Goal: Obtain resource: Obtain resource

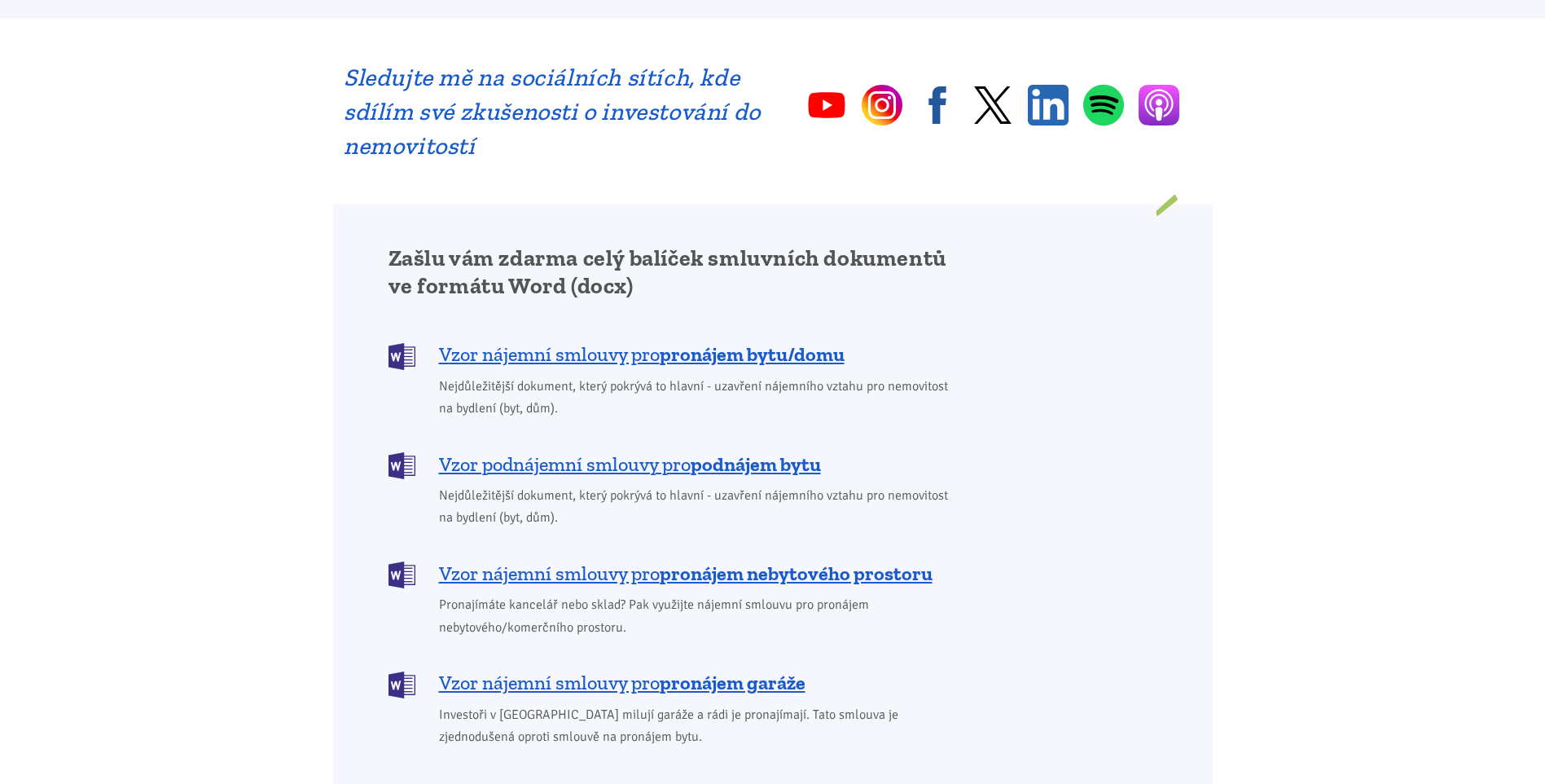
scroll to position [1140, 0]
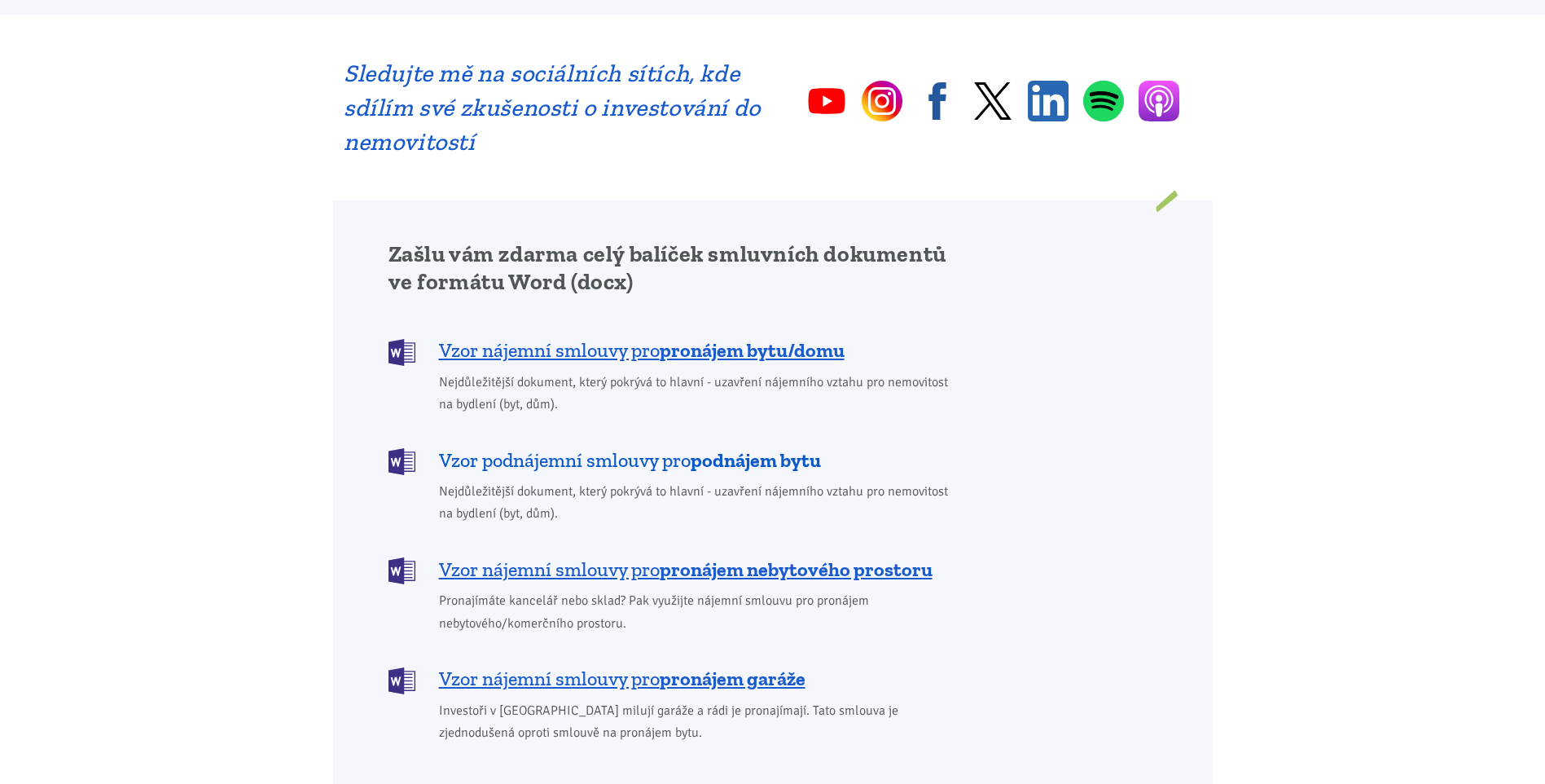
click at [656, 447] on span "Vzor podnájemní smlouvy pro podnájem bytu" at bounding box center [630, 460] width 382 height 26
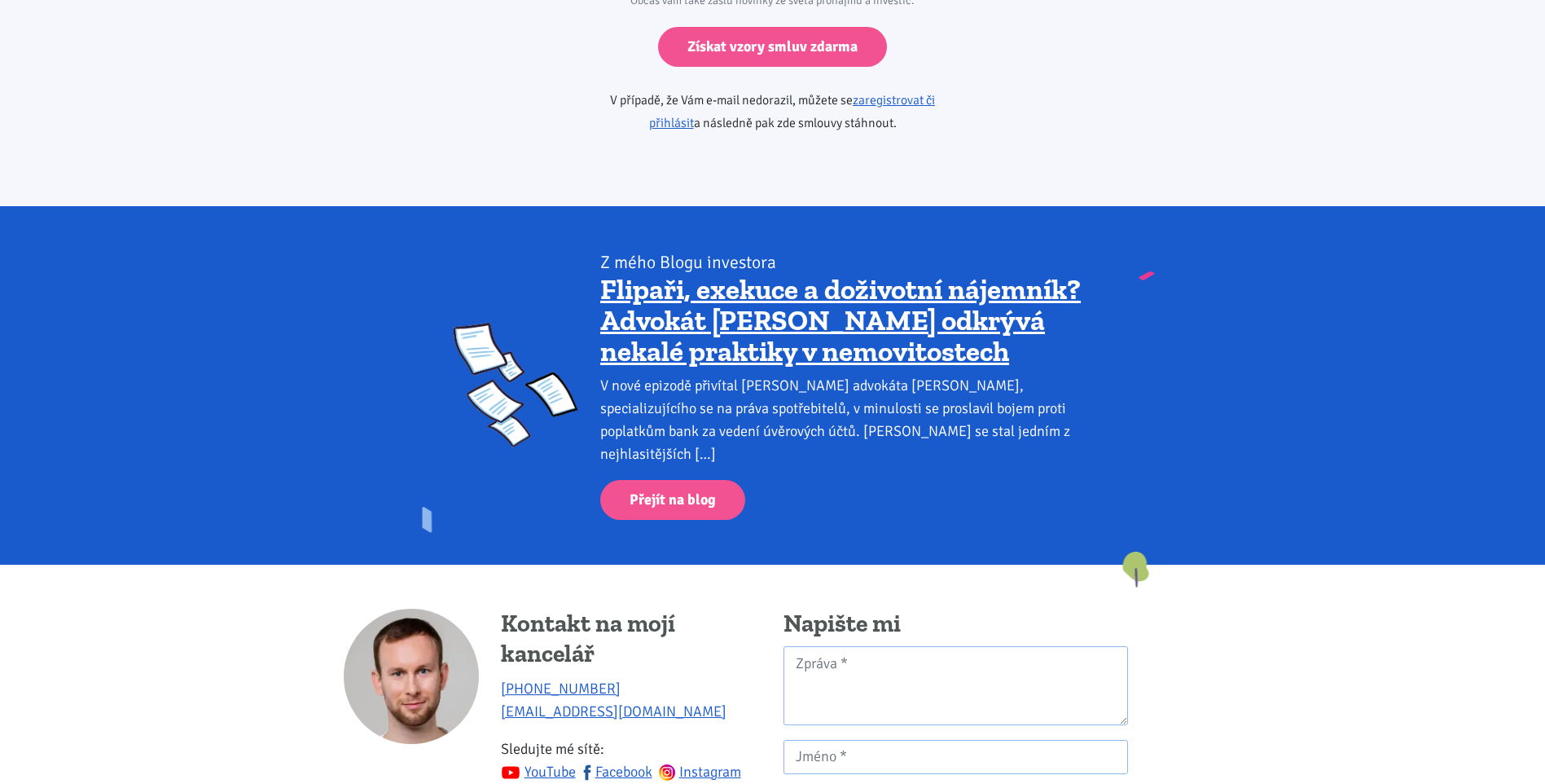
scroll to position [2639, 0]
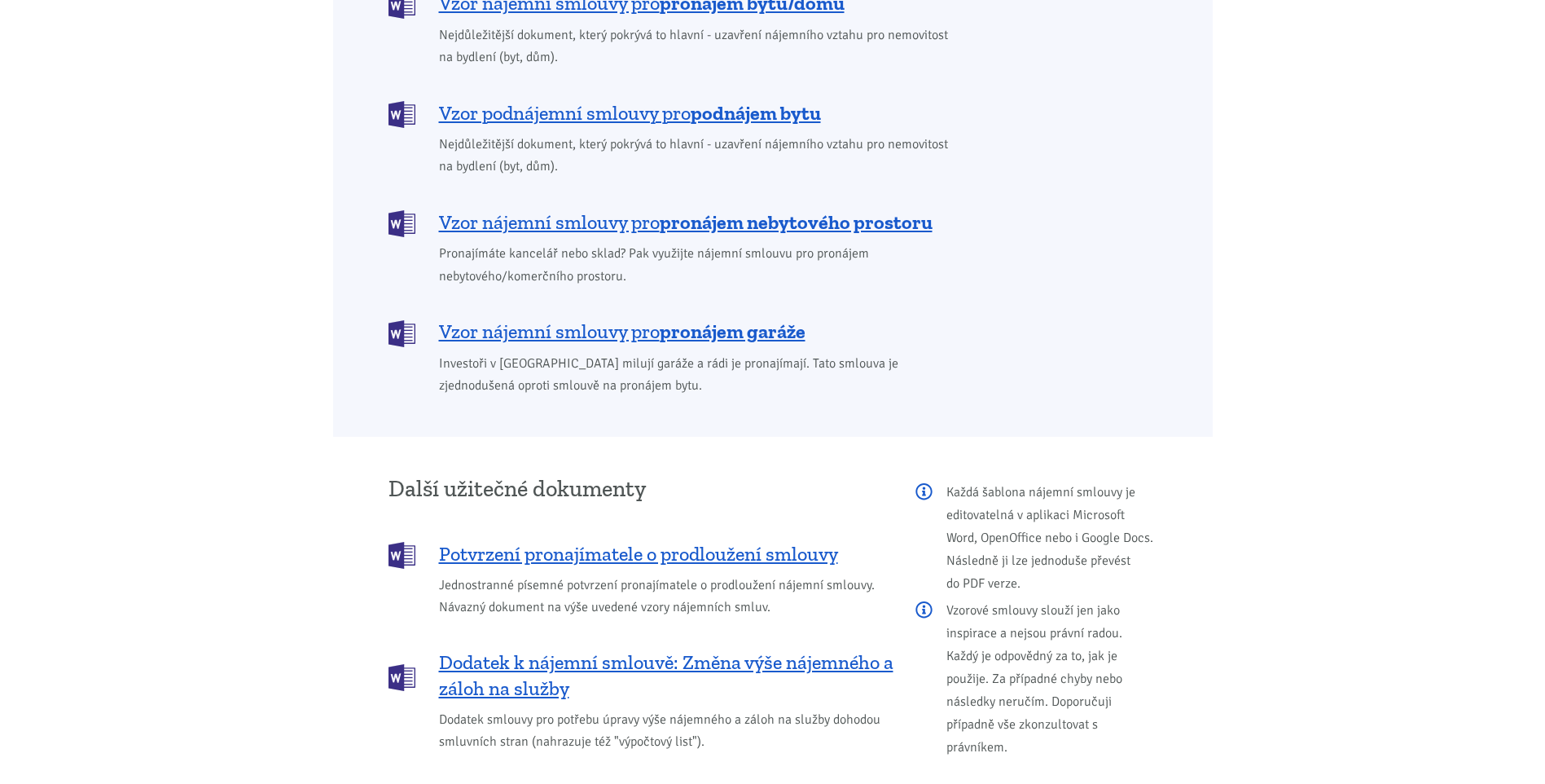
scroll to position [1140, 0]
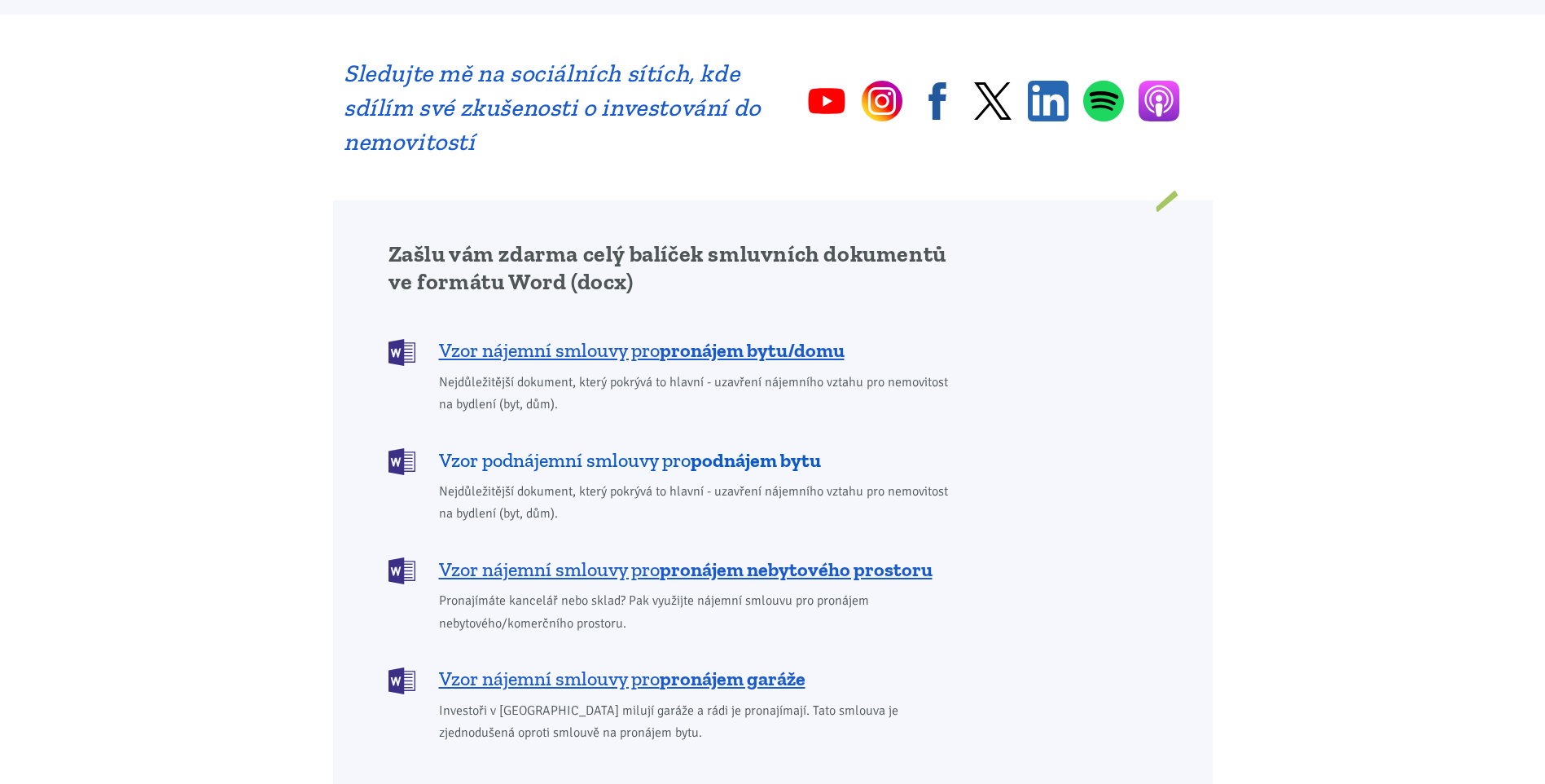
click at [639, 447] on span "Vzor podnájemní smlouvy pro podnájem bytu" at bounding box center [630, 460] width 382 height 26
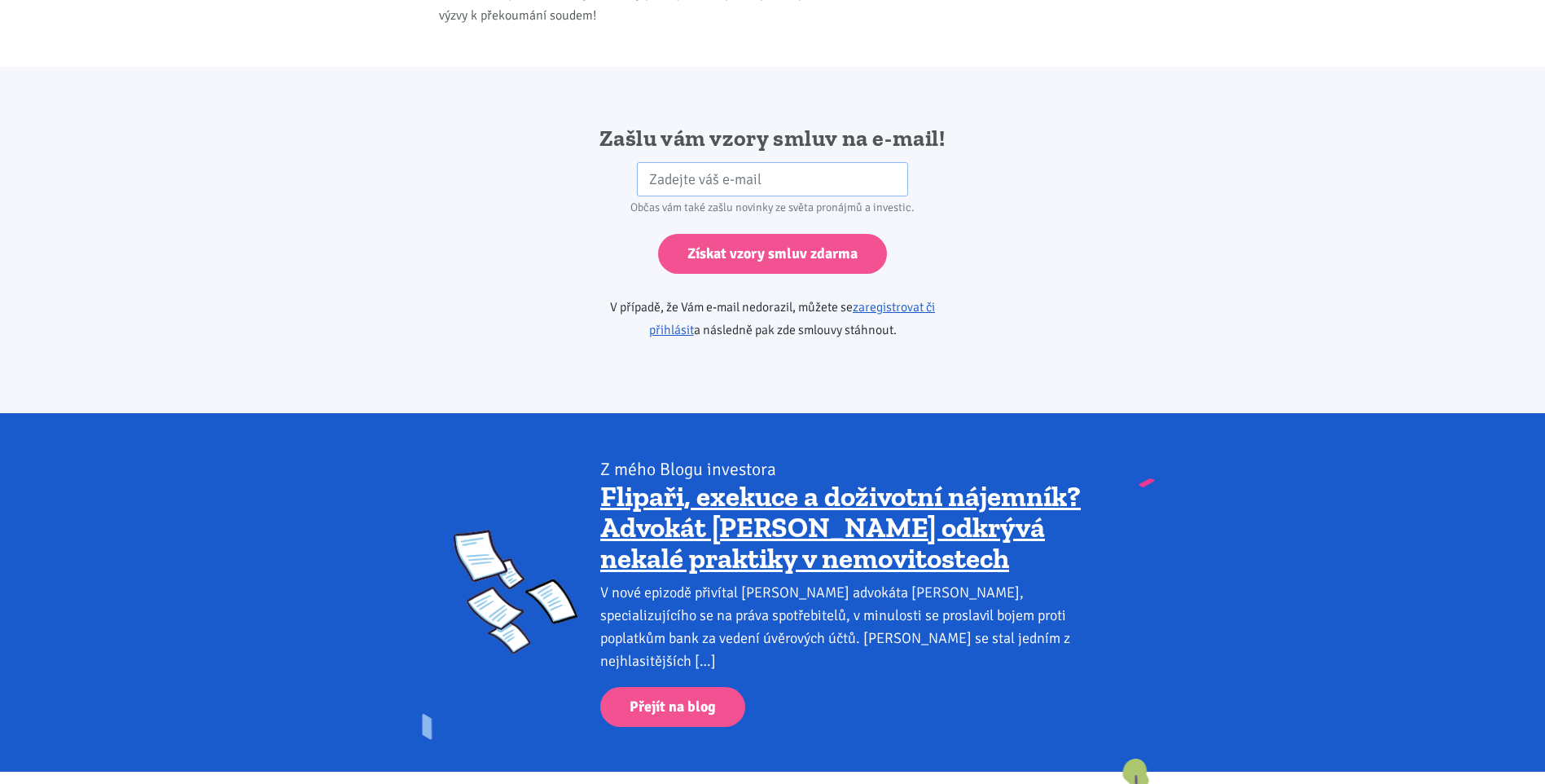
scroll to position [2720, 0]
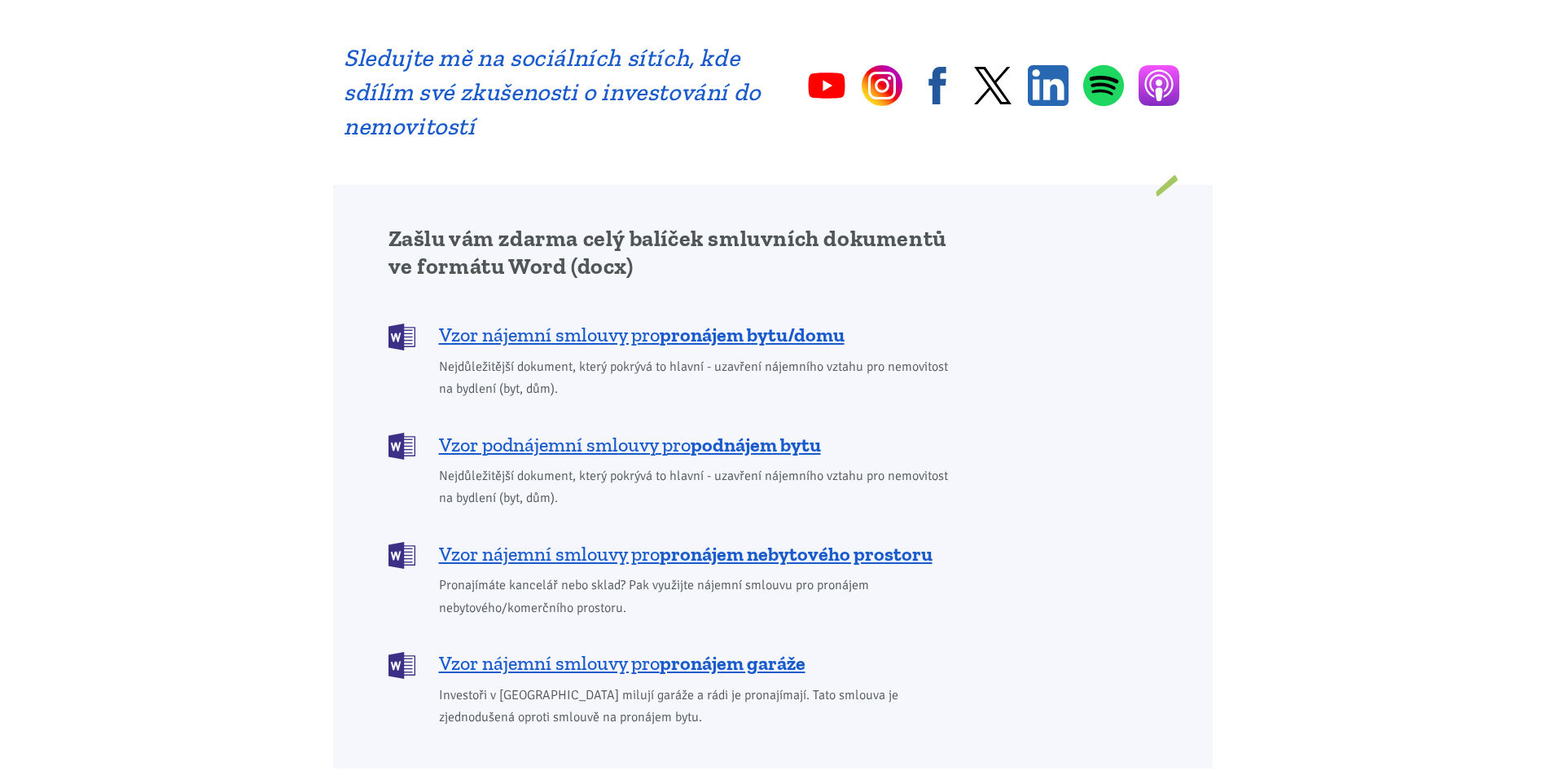
scroll to position [1140, 0]
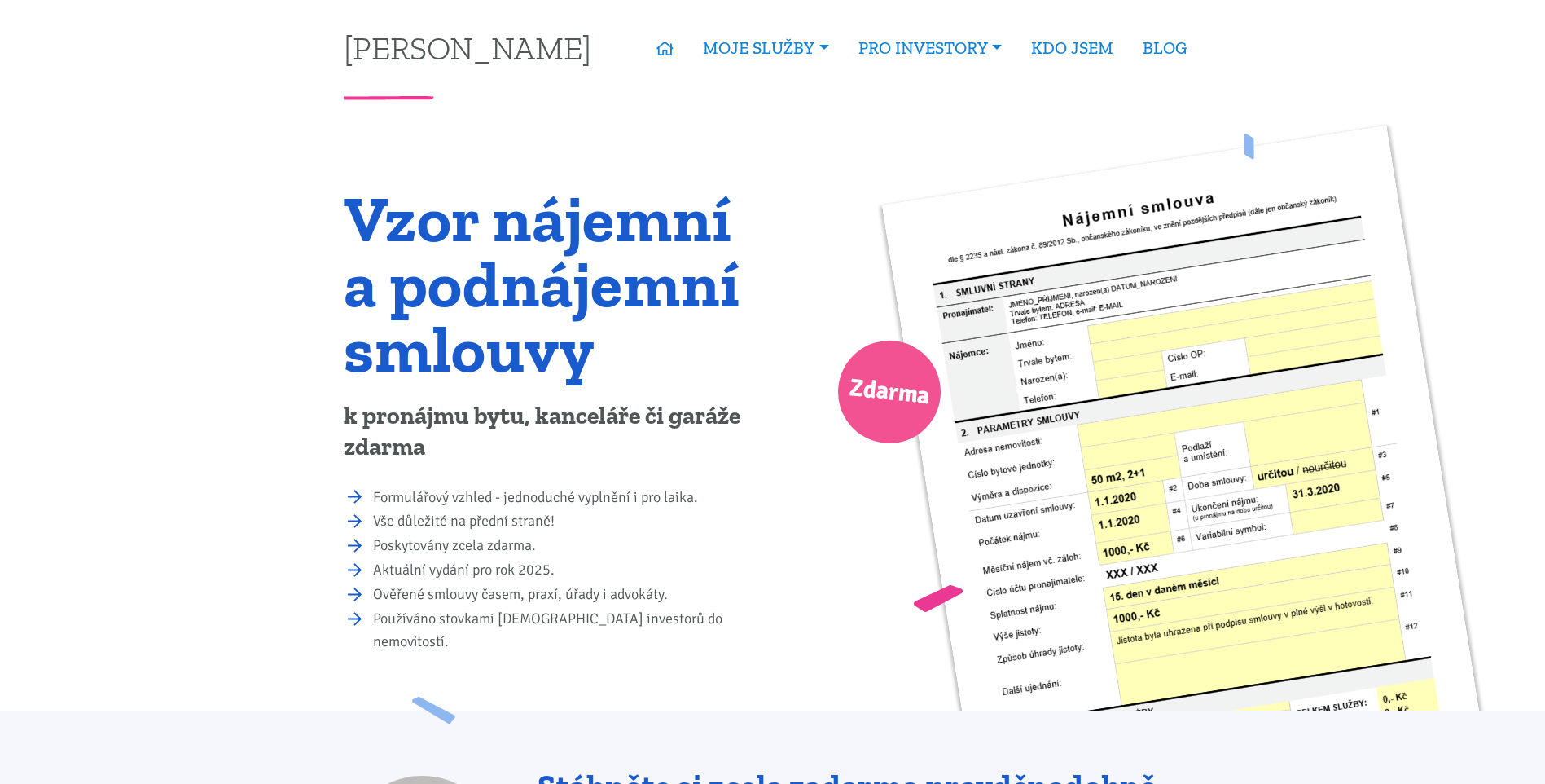
click at [1230, 389] on img at bounding box center [1193, 536] width 622 height 821
